Goal: Check status: Check status

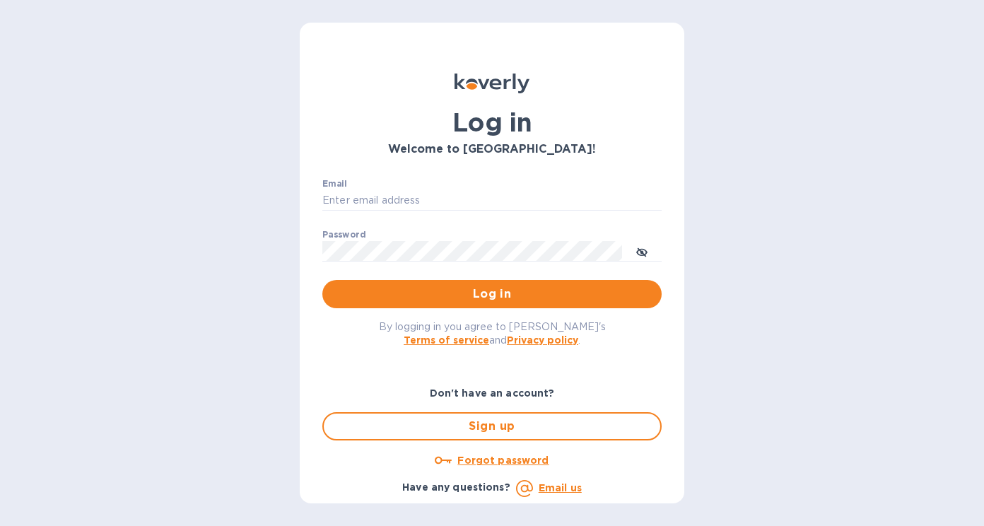
type input "[EMAIL_ADDRESS][DOMAIN_NAME]"
click at [477, 307] on button "Log in" at bounding box center [491, 294] width 339 height 28
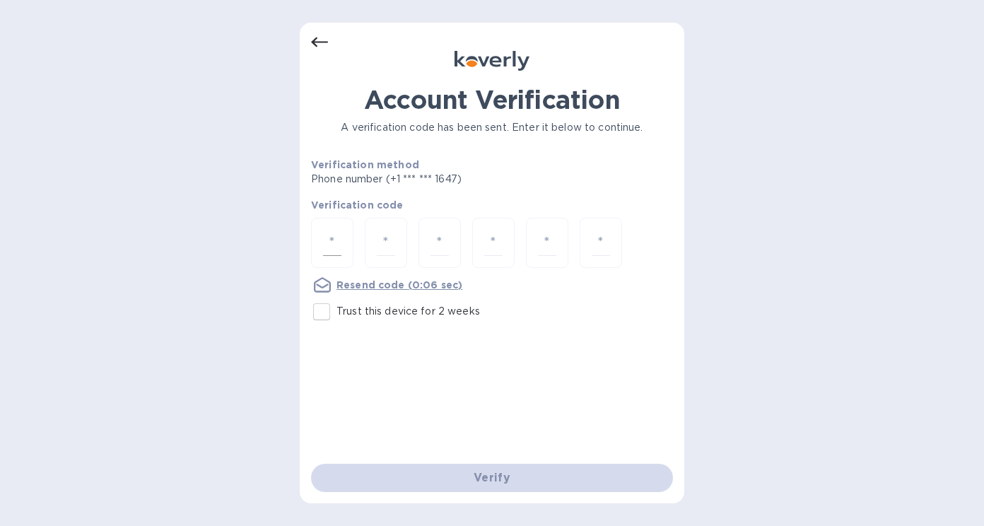
click at [346, 235] on div at bounding box center [332, 243] width 42 height 50
type input "3"
type input "0"
type input "9"
type input "3"
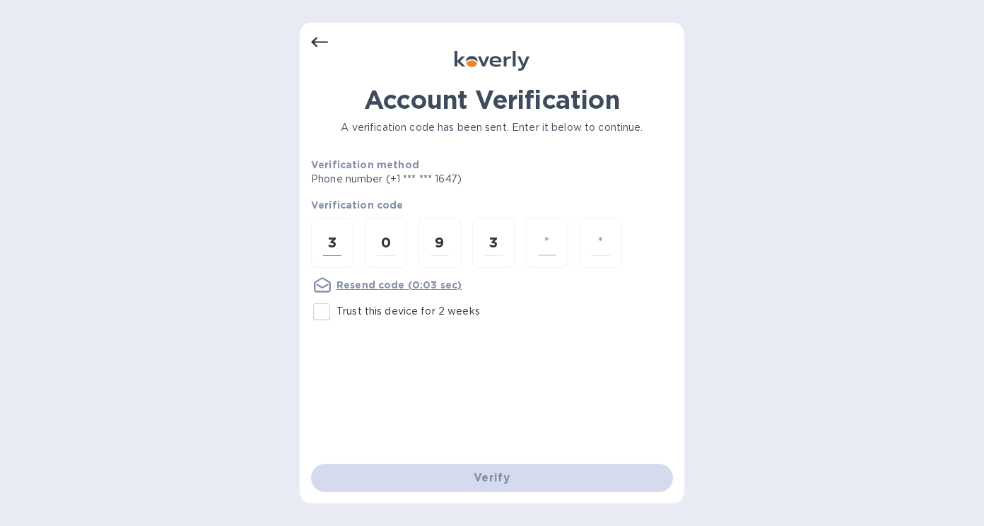
type input "4"
type input "0"
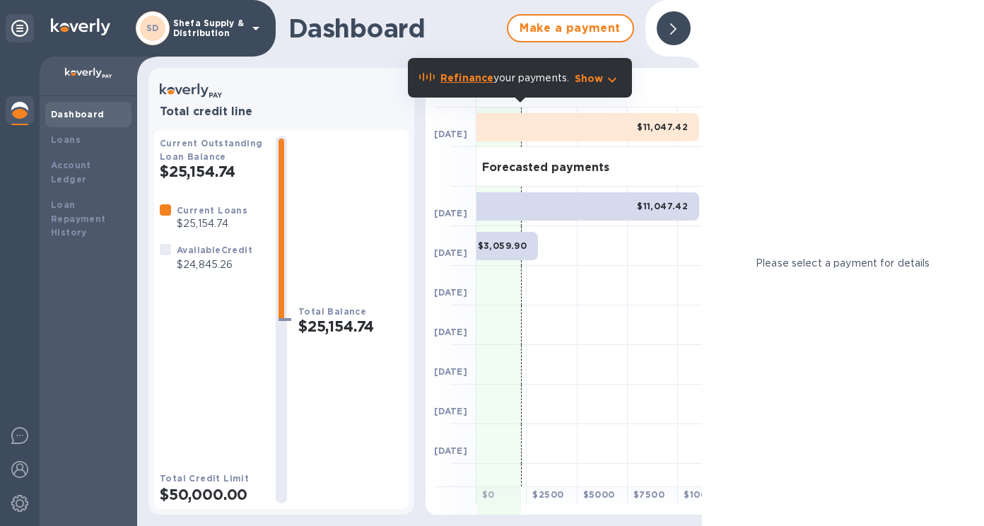
click at [677, 23] on div at bounding box center [674, 28] width 34 height 34
